Goal: Information Seeking & Learning: Learn about a topic

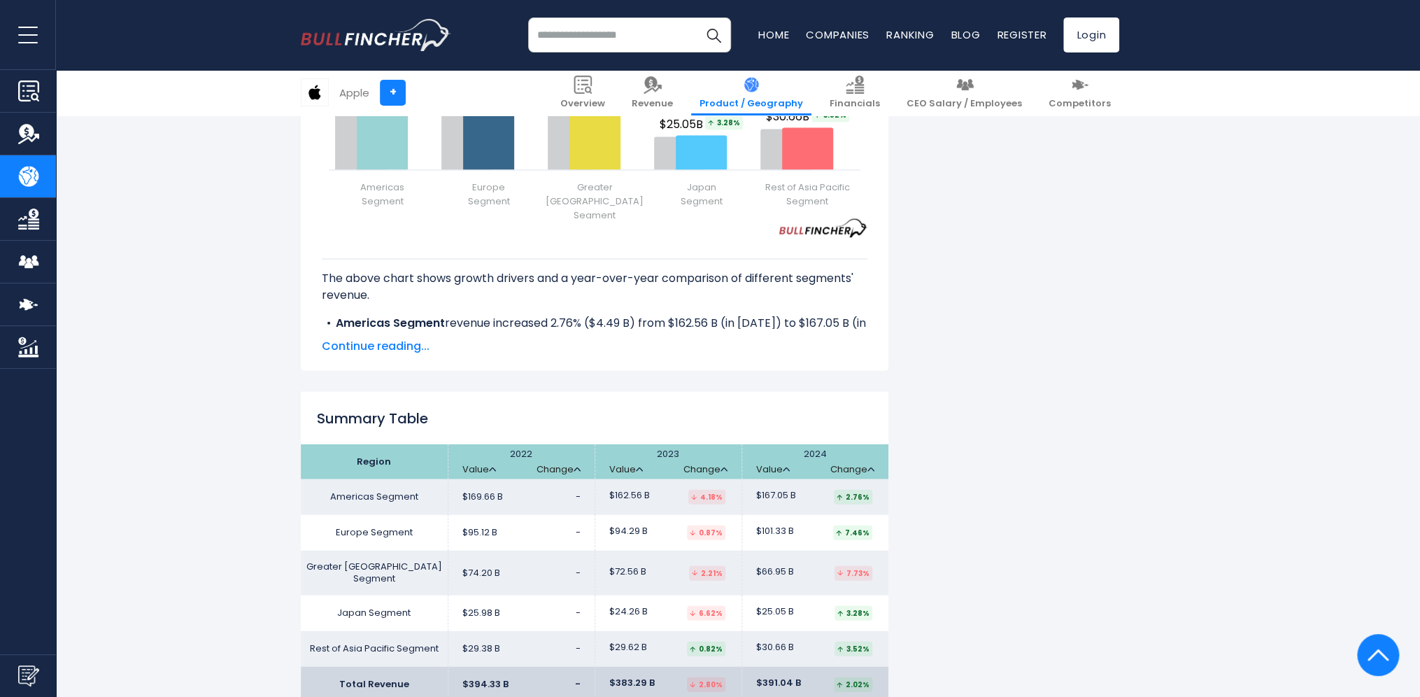
scroll to position [2029, 0]
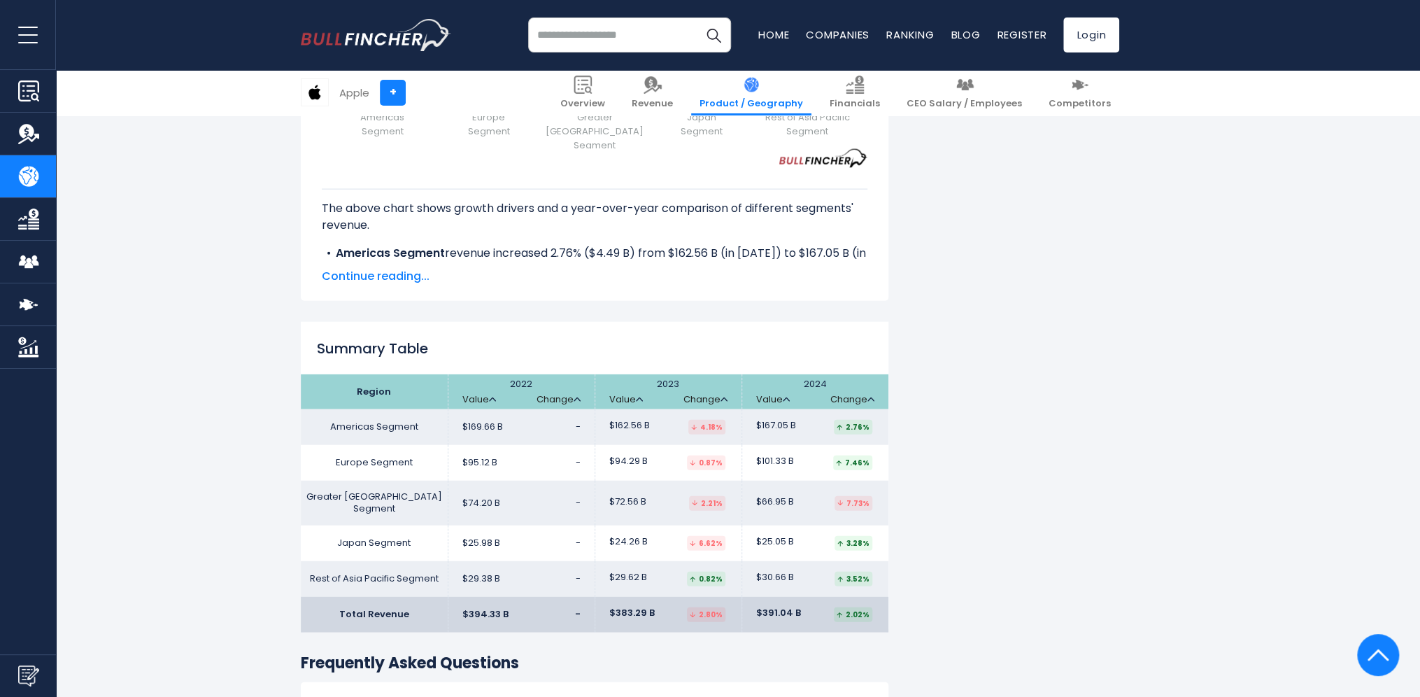
drag, startPoint x: 808, startPoint y: 460, endPoint x: 755, endPoint y: 459, distance: 53.2
click at [755, 459] on td "$101.33 B 7.46%" at bounding box center [815, 463] width 147 height 36
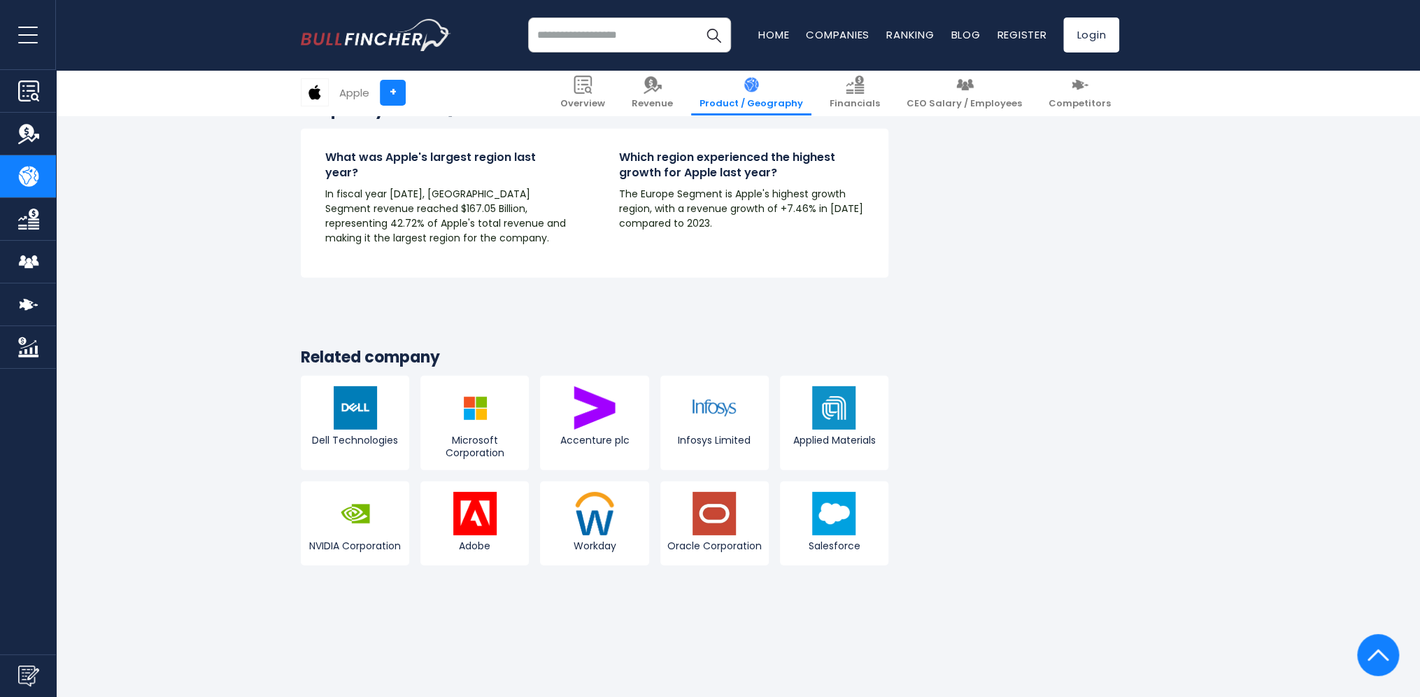
scroll to position [2589, 0]
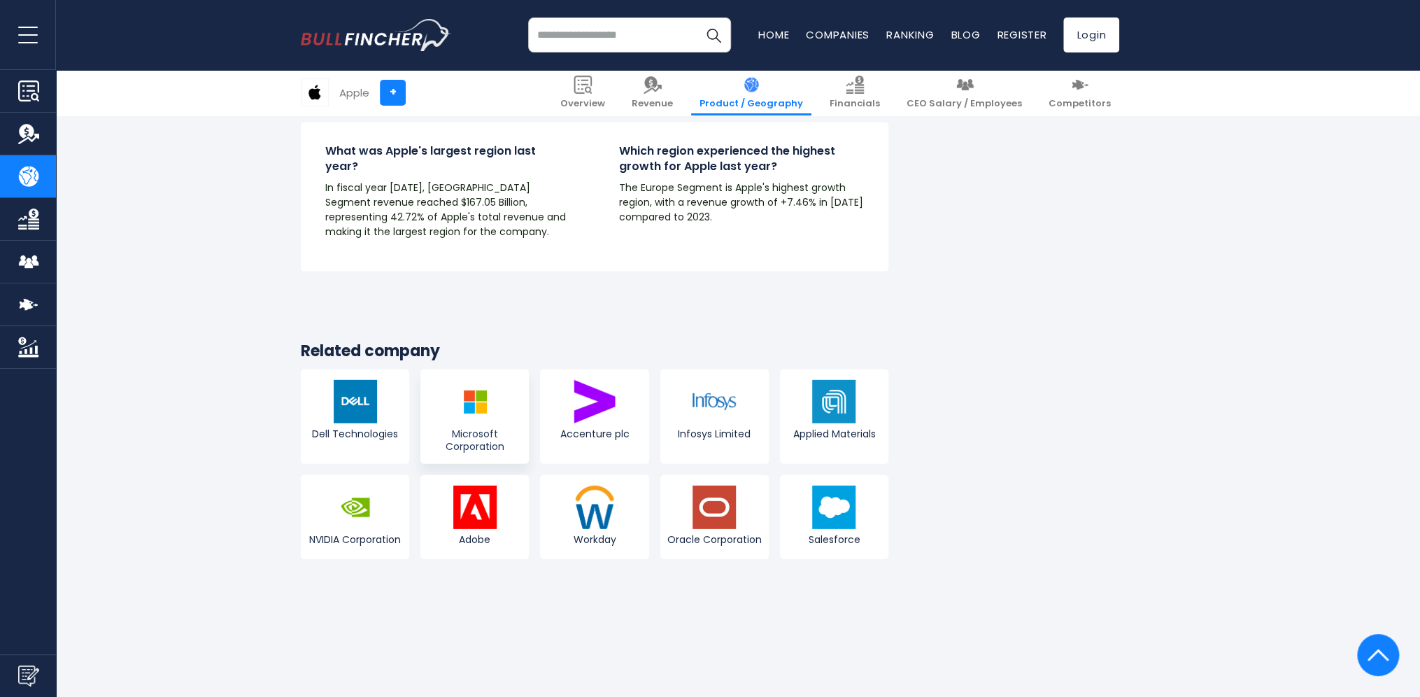
click at [469, 380] on img at bounding box center [474, 401] width 43 height 43
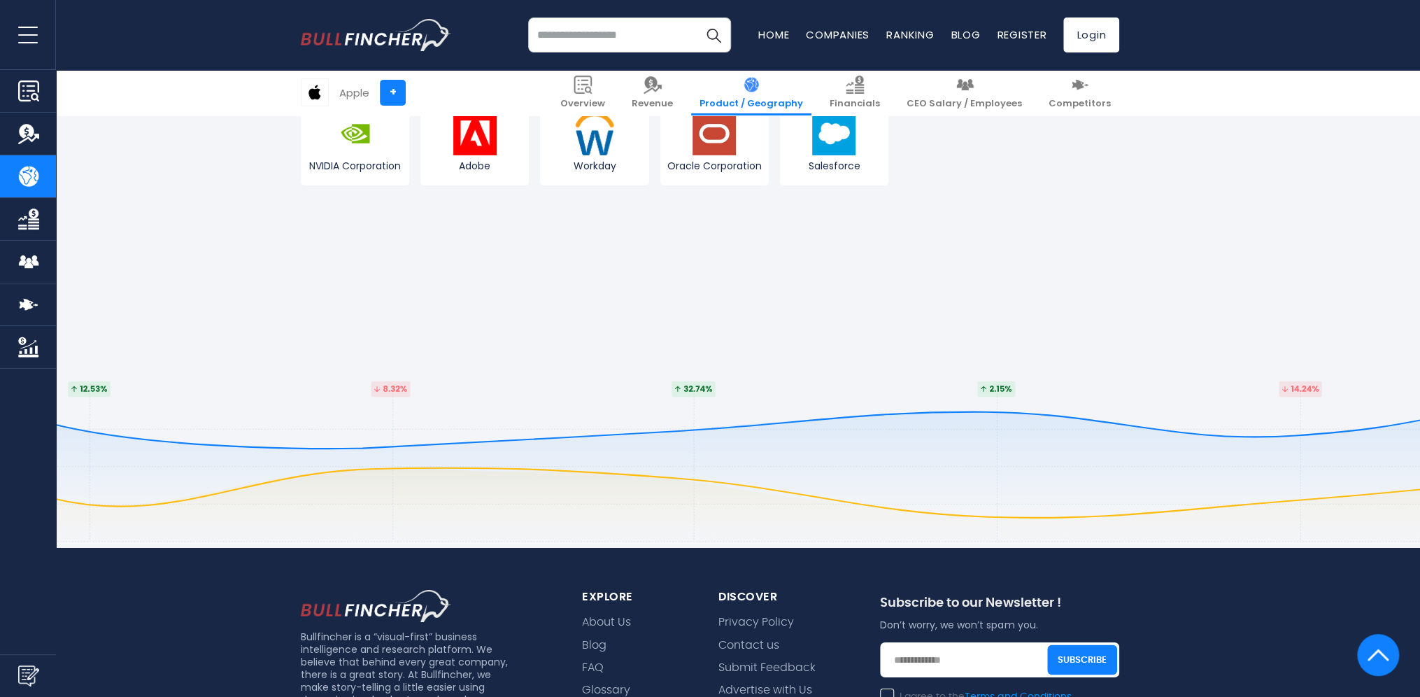
scroll to position [3009, 0]
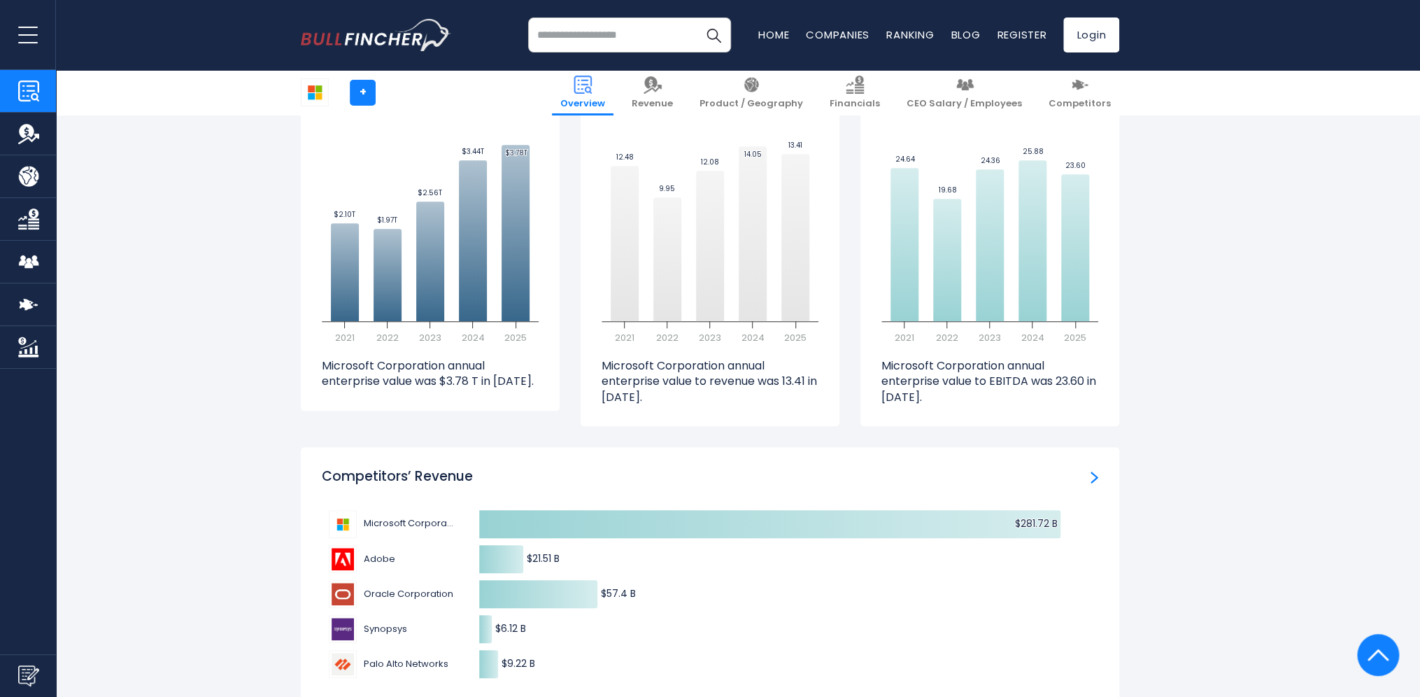
scroll to position [4408, 0]
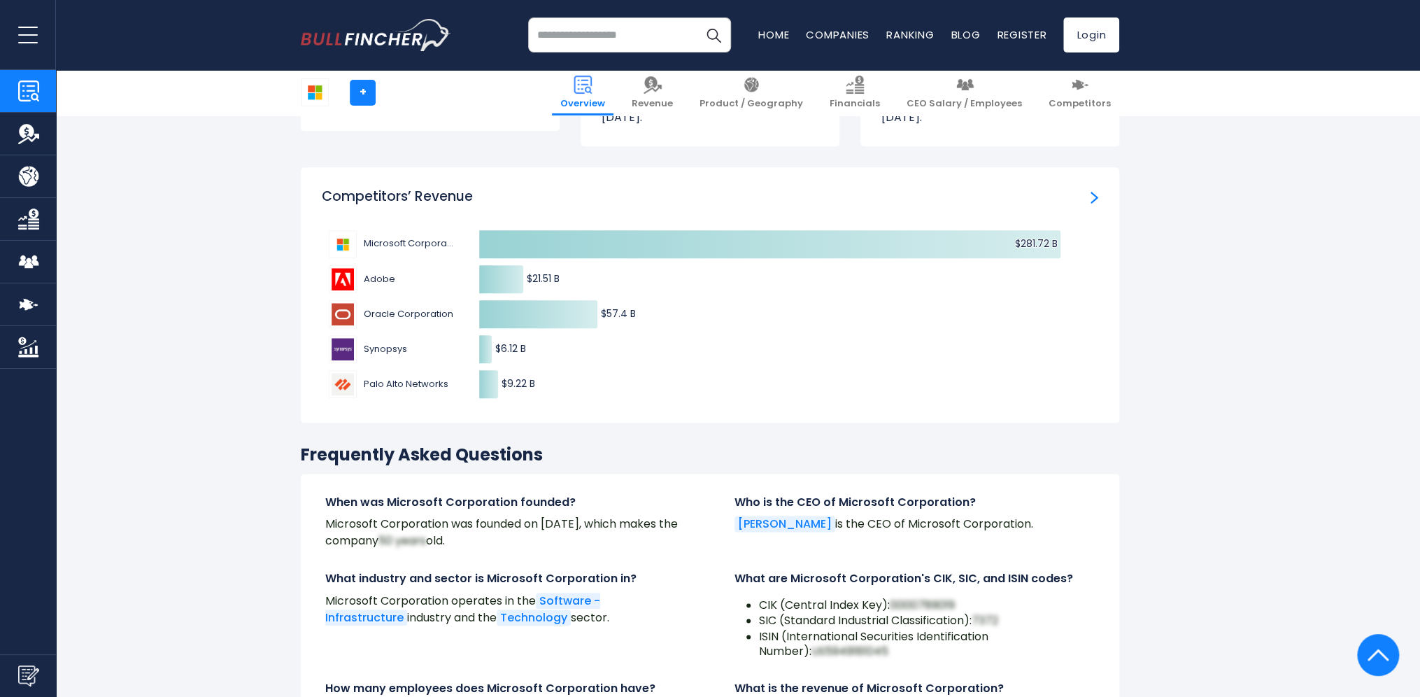
click at [395, 377] on span "Palo Alto Networks" at bounding box center [406, 384] width 85 height 14
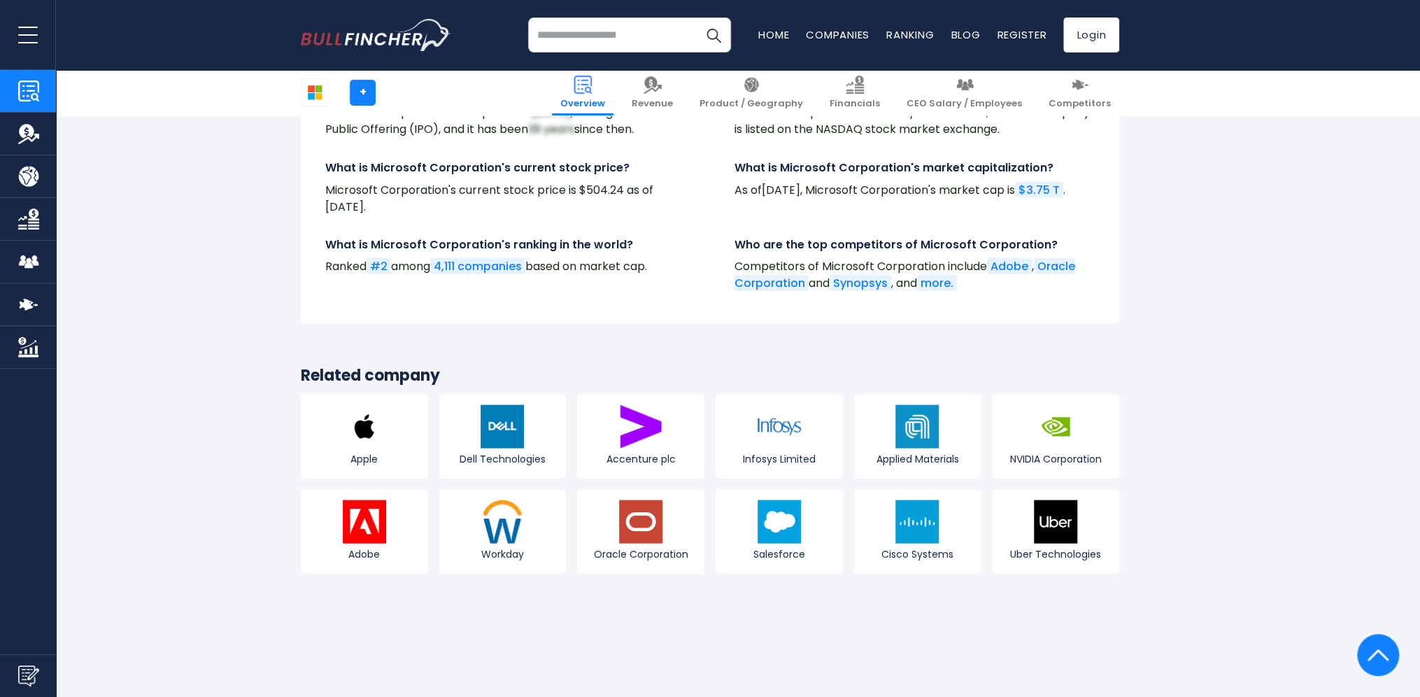
scroll to position [5248, 0]
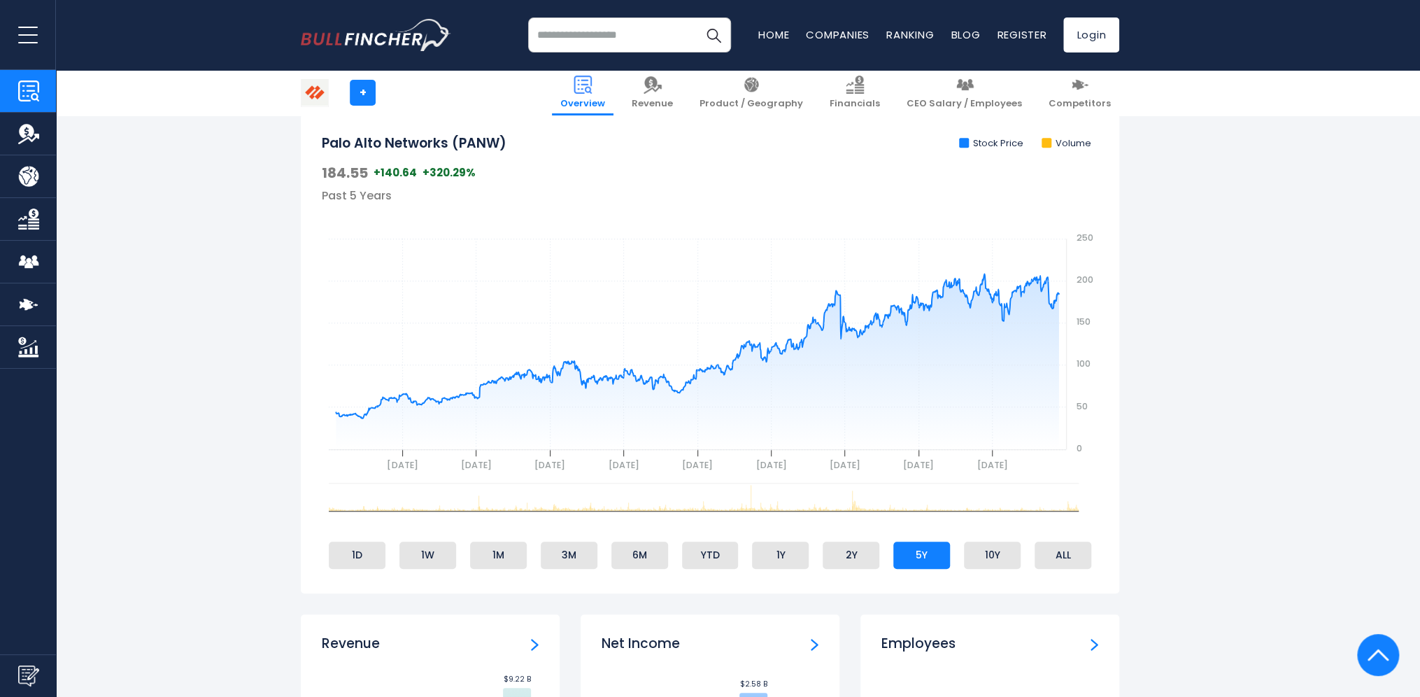
scroll to position [420, 0]
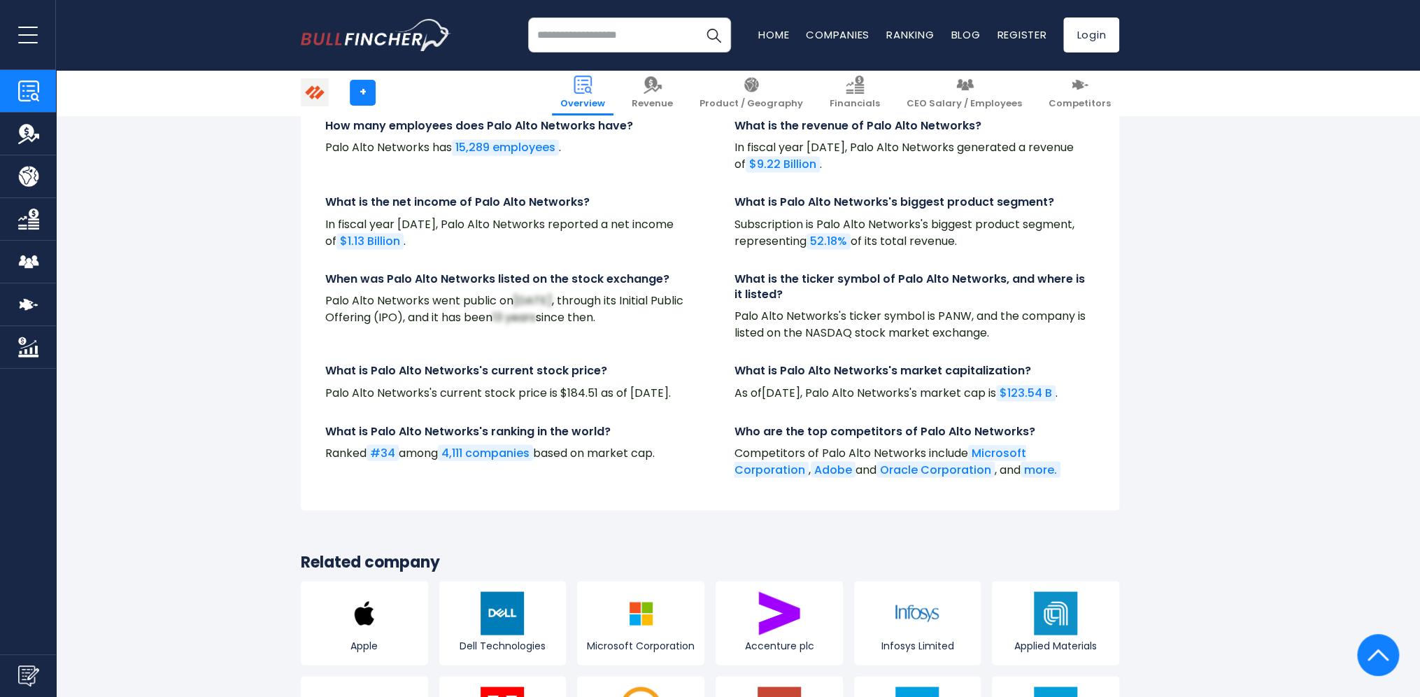
scroll to position [5108, 0]
